Goal: Information Seeking & Learning: Learn about a topic

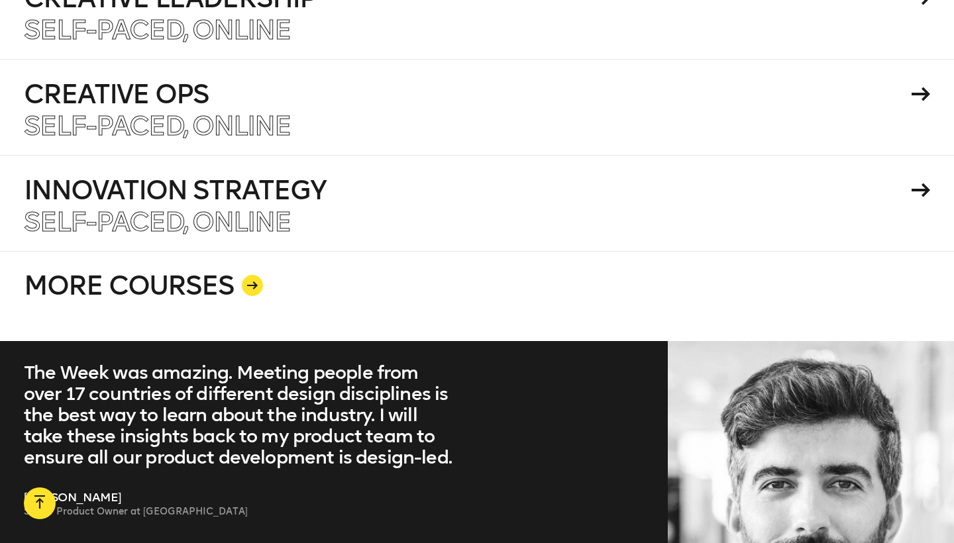
scroll to position [2523, 0]
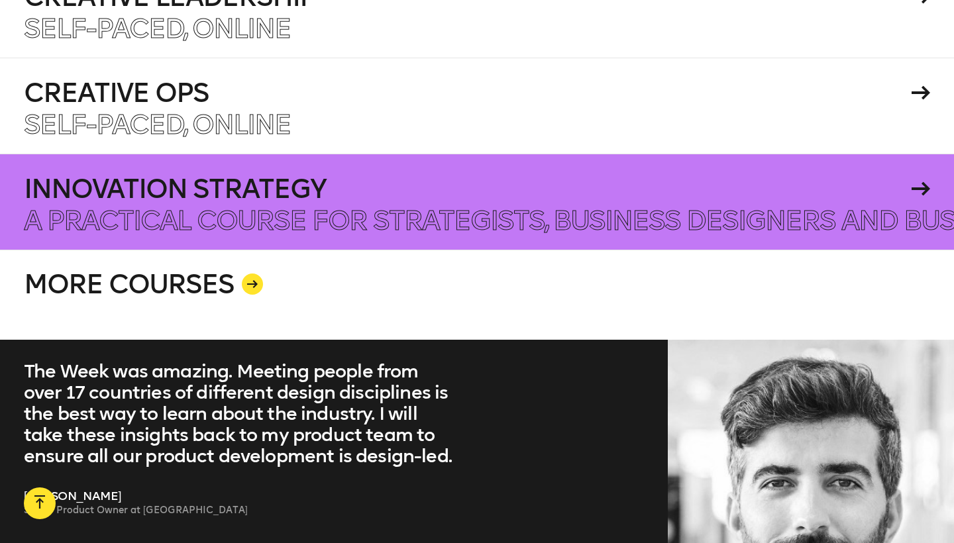
click at [541, 188] on div at bounding box center [477, 202] width 954 height 96
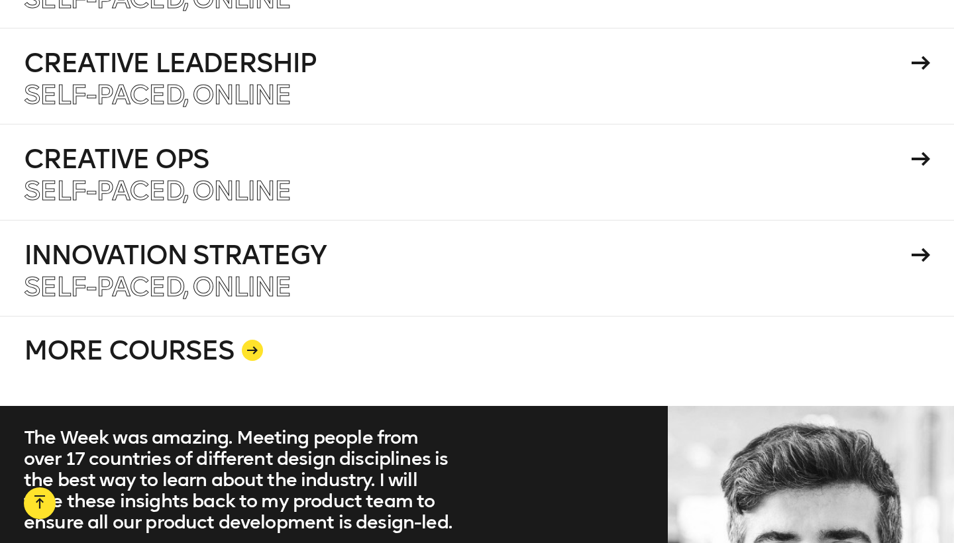
scroll to position [2297, 0]
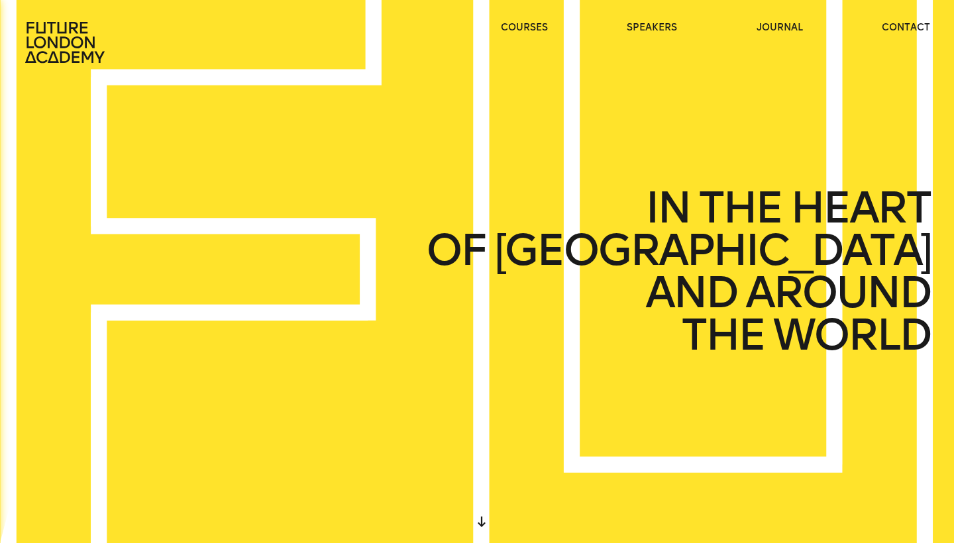
scroll to position [0, 0]
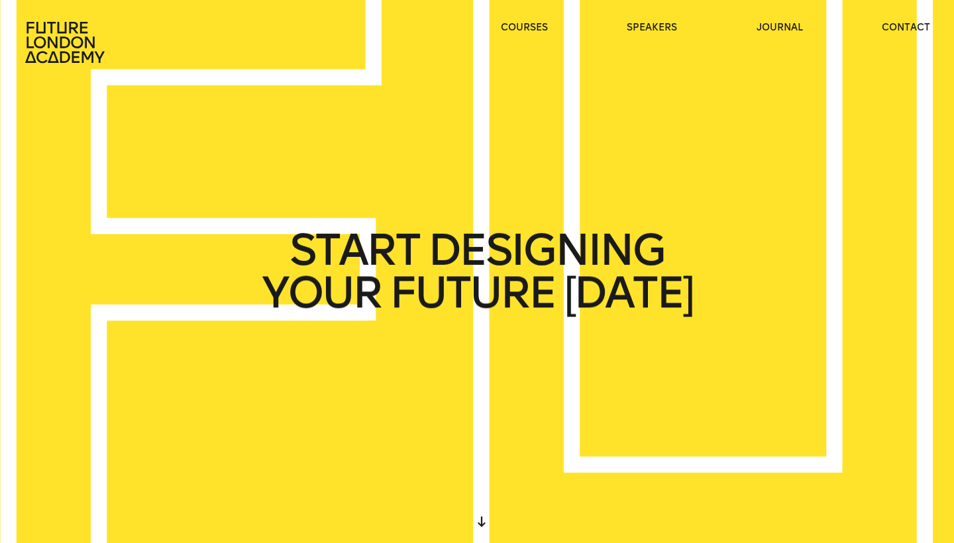
click at [653, 19] on header "courses speakers journal contact" at bounding box center [477, 32] width 954 height 64
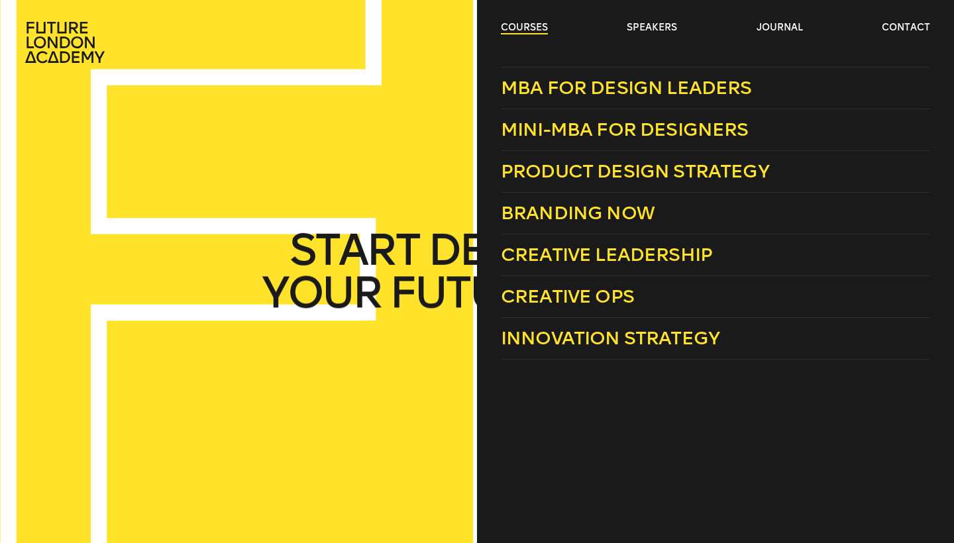
click at [539, 30] on link "courses" at bounding box center [524, 27] width 47 height 13
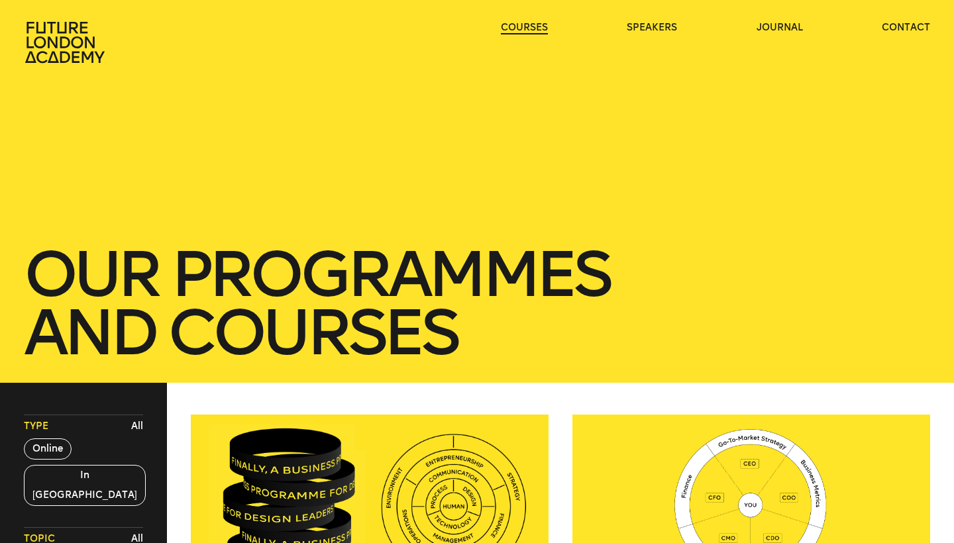
click at [539, 30] on link "courses" at bounding box center [524, 27] width 47 height 13
click at [663, 24] on link "speakers" at bounding box center [652, 27] width 50 height 13
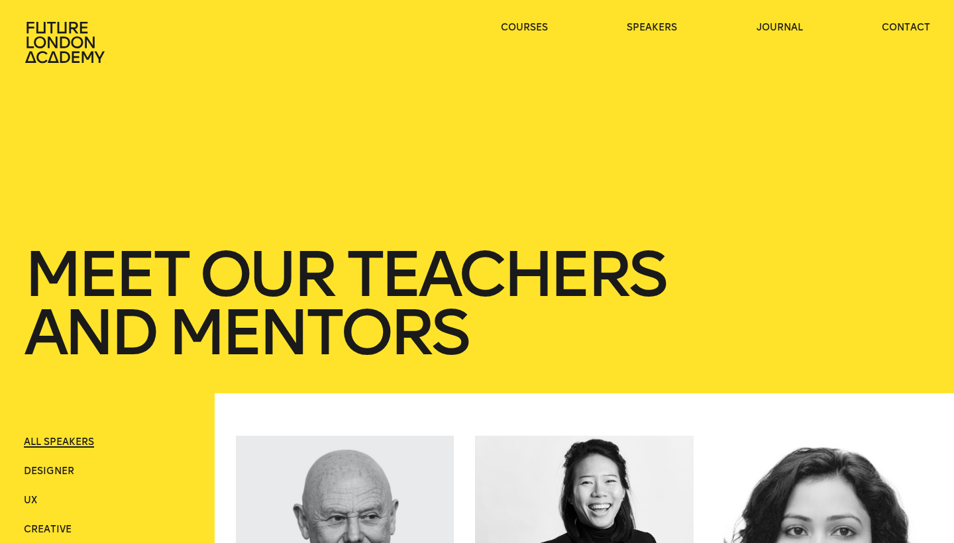
click at [791, 34] on ul "courses speakers journal contact" at bounding box center [715, 42] width 429 height 42
click at [789, 25] on link "journal" at bounding box center [780, 27] width 46 height 13
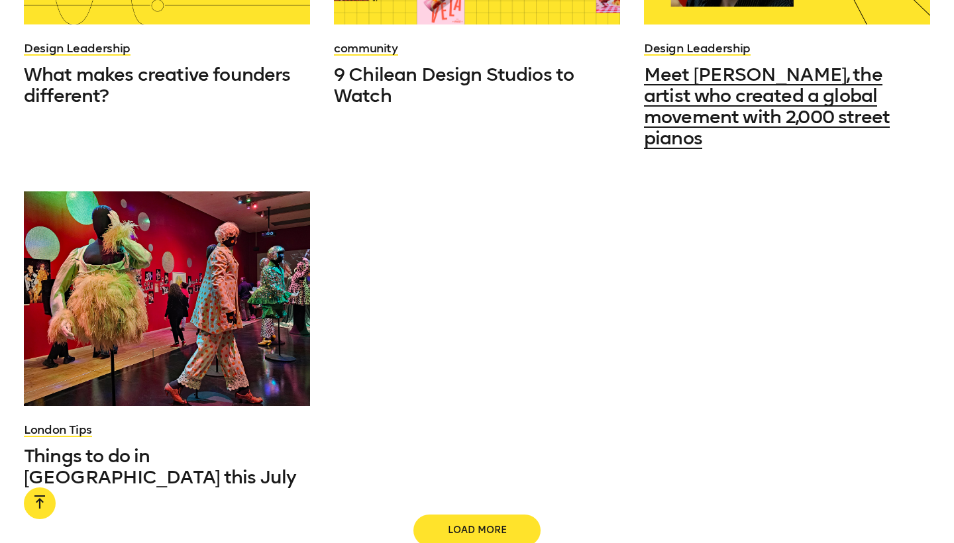
scroll to position [1387, 0]
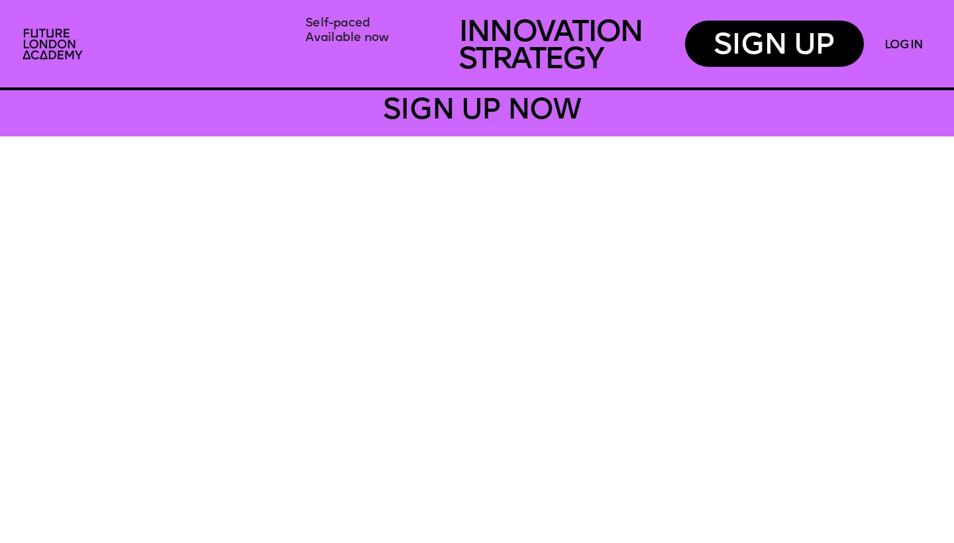
scroll to position [3407, 0]
